Goal: Transaction & Acquisition: Subscribe to service/newsletter

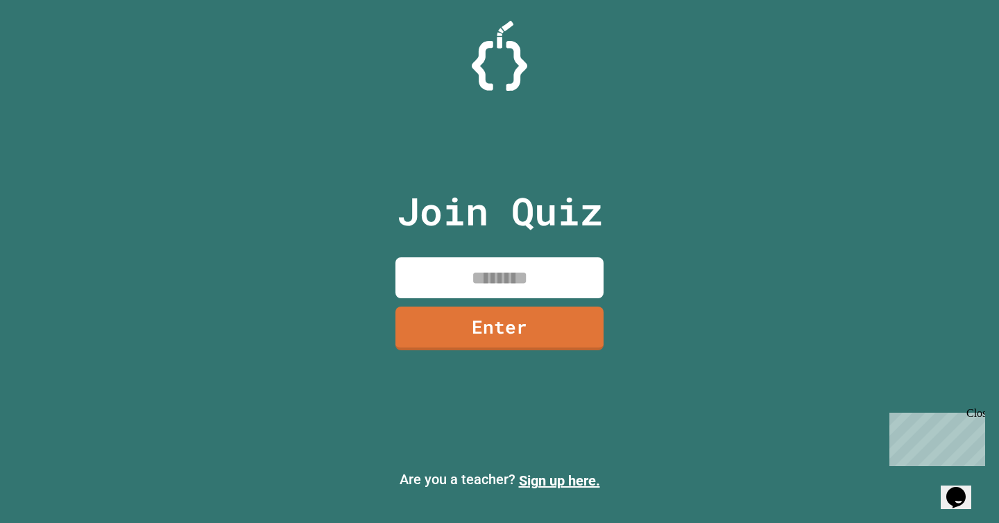
click at [544, 292] on input at bounding box center [499, 277] width 208 height 41
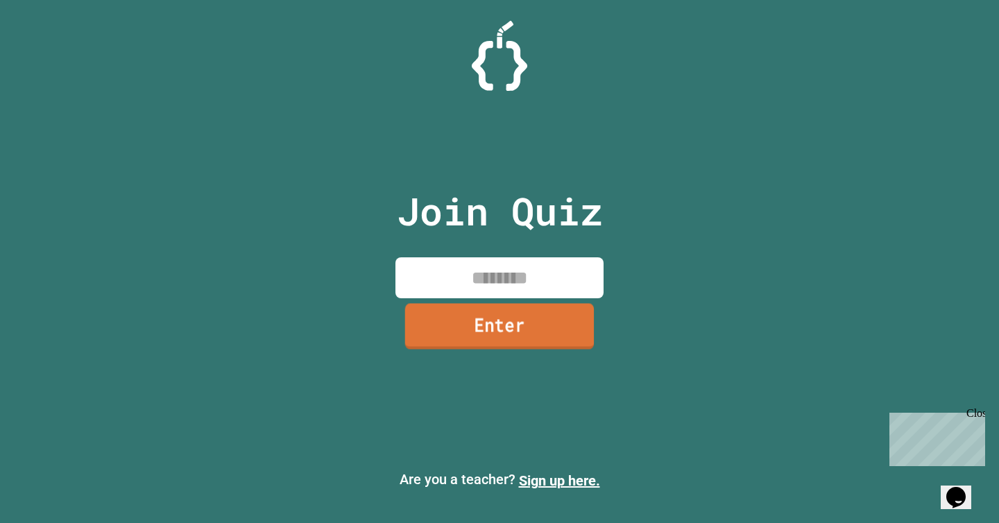
click at [522, 336] on link "Enter" at bounding box center [499, 327] width 189 height 46
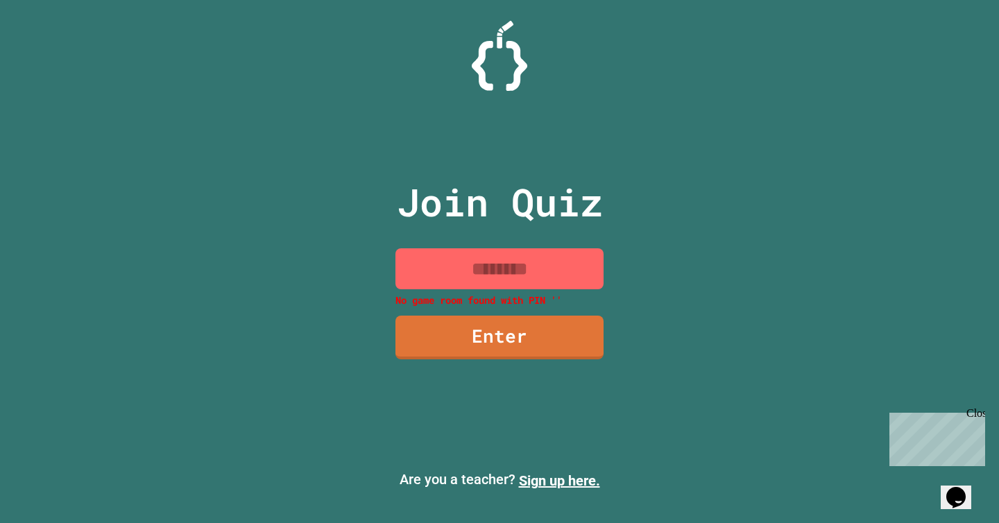
click at [515, 271] on input at bounding box center [499, 268] width 208 height 41
click at [577, 479] on link "Sign up here." at bounding box center [559, 481] width 81 height 17
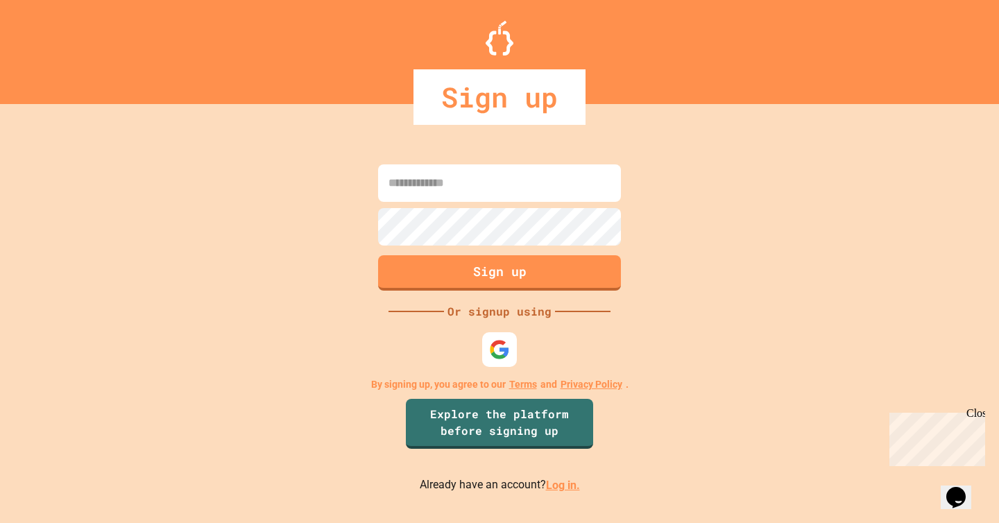
click at [513, 189] on input at bounding box center [499, 182] width 243 height 37
type input "**********"
